Goal: Check status

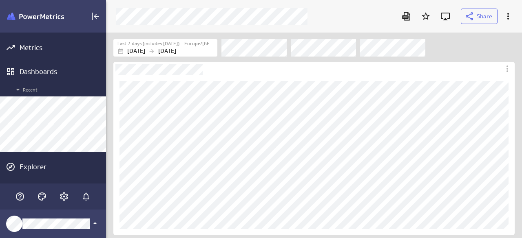
scroll to position [251, 428]
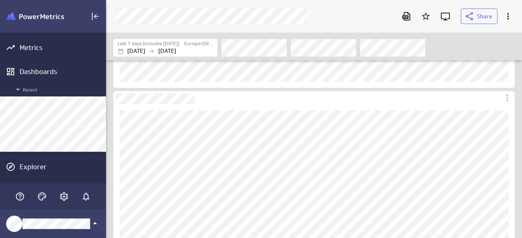
scroll to position [148, 0]
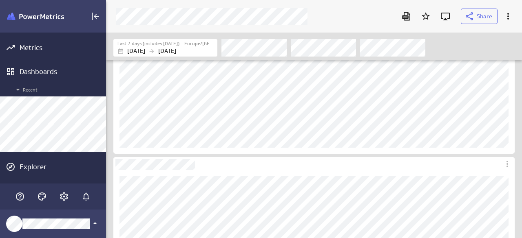
scroll to position [122, 0]
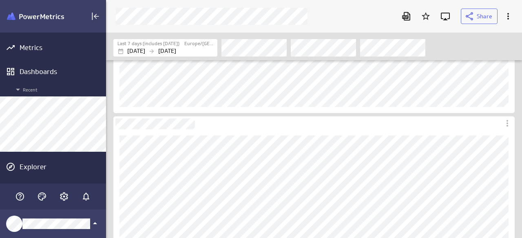
click at [472, 43] on div "Filters" at bounding box center [367, 48] width 293 height 18
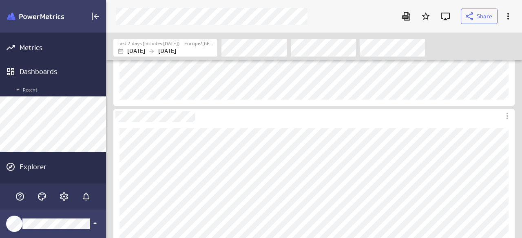
scroll to position [130, 0]
